Goal: Task Accomplishment & Management: Complete application form

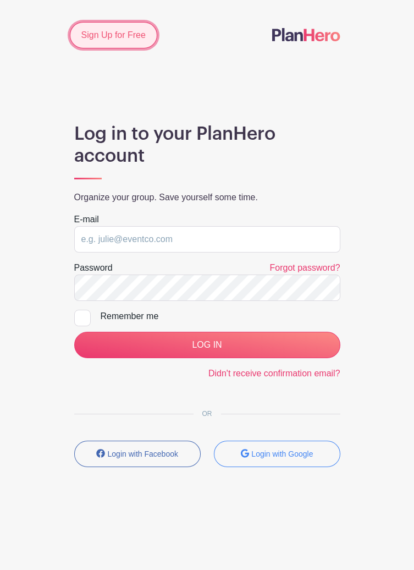
click at [106, 32] on link "Sign Up for Free" at bounding box center [113, 35] width 87 height 26
